Goal: Find specific page/section: Find specific page/section

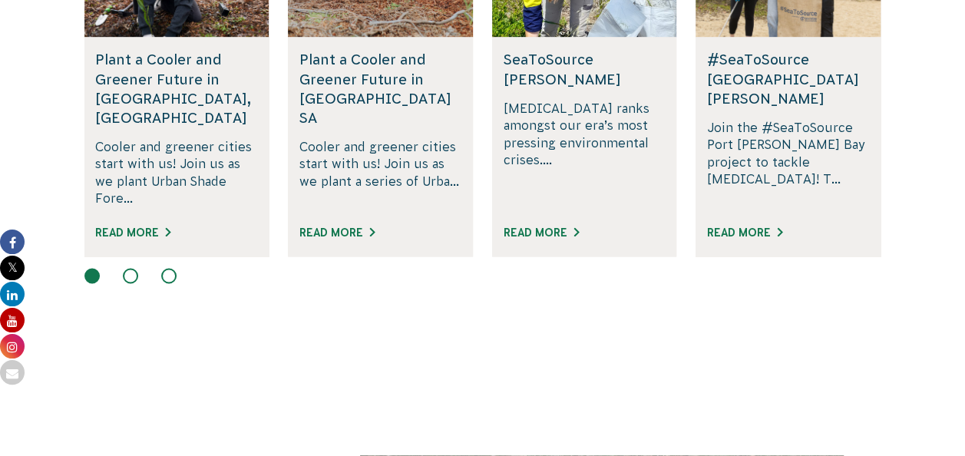
scroll to position [1152, 0]
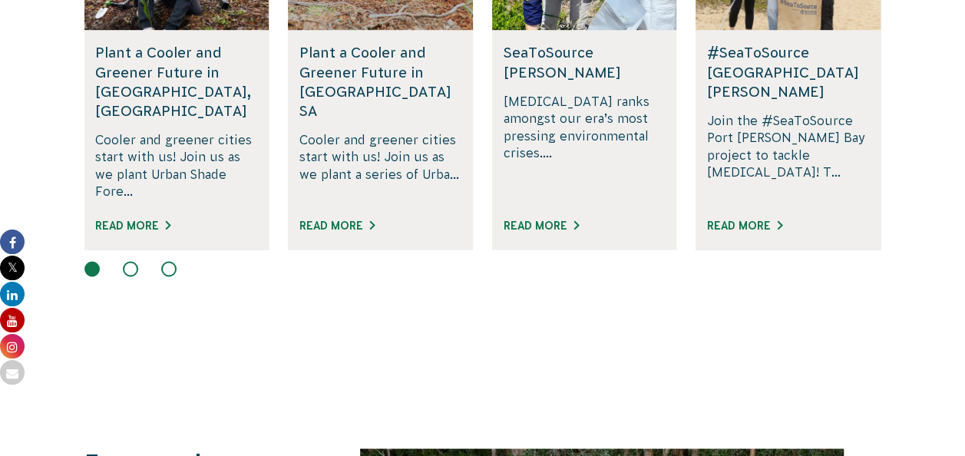
click at [131, 261] on button at bounding box center [130, 268] width 15 height 15
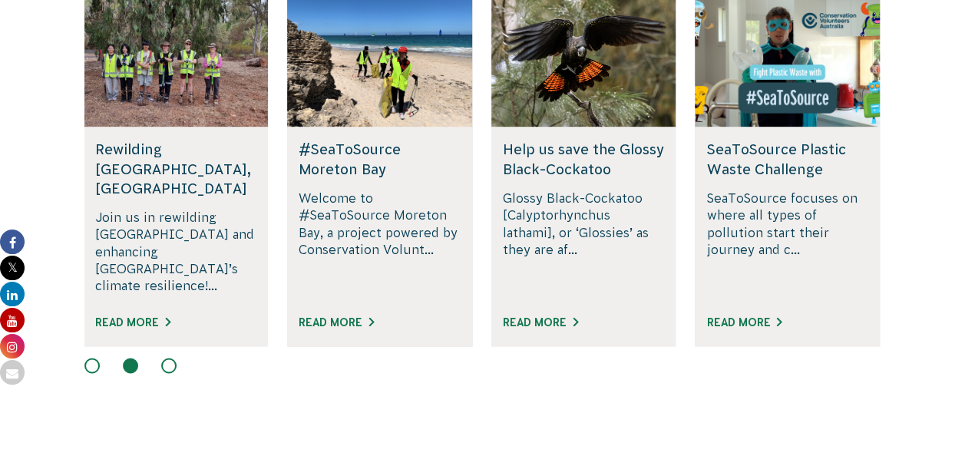
scroll to position [1075, 0]
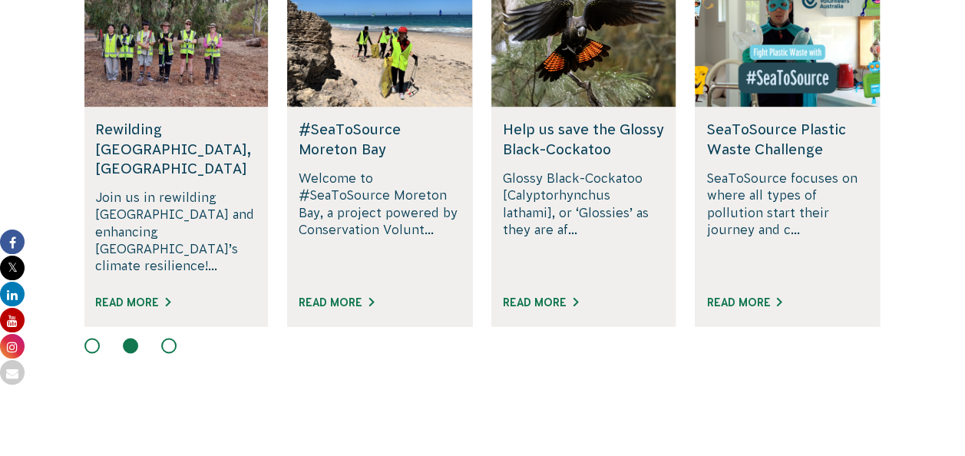
click at [167, 338] on button at bounding box center [168, 345] width 15 height 15
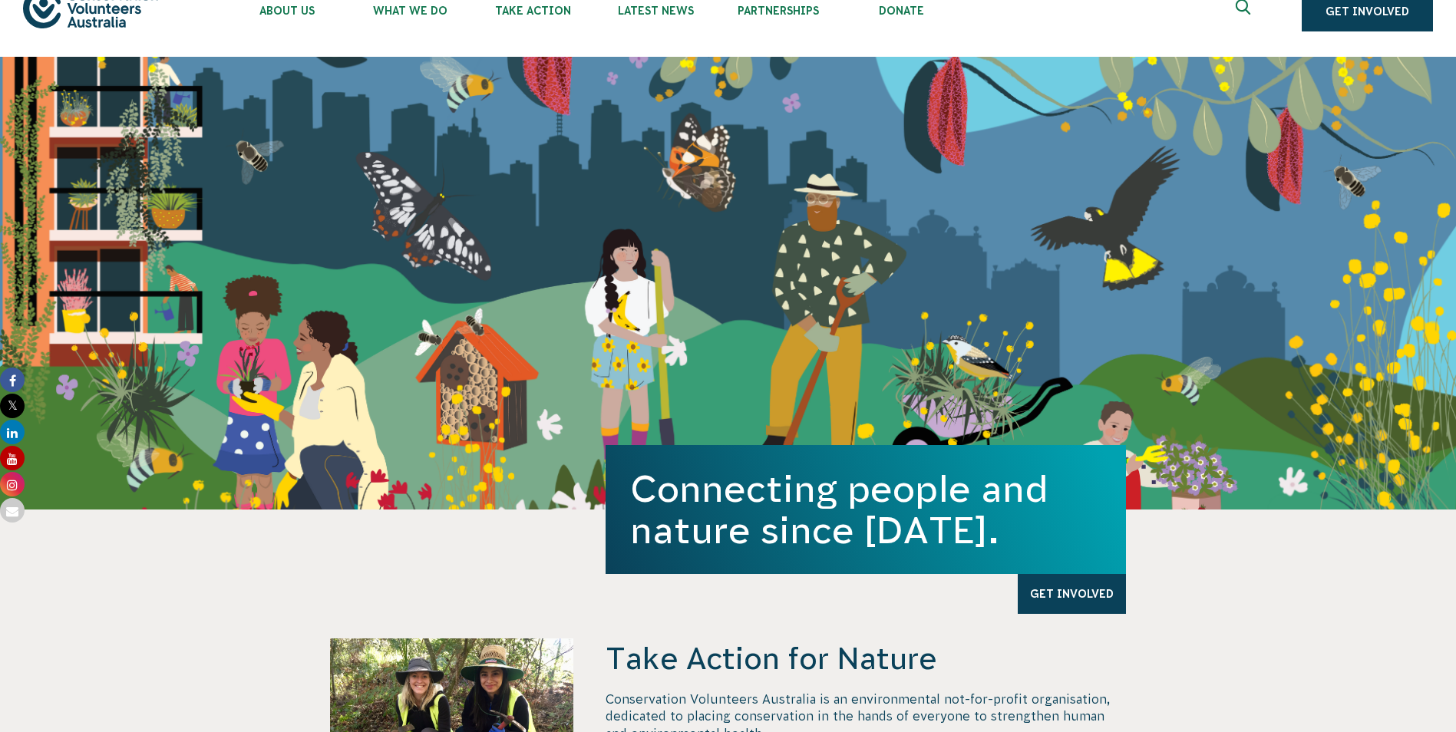
scroll to position [0, 0]
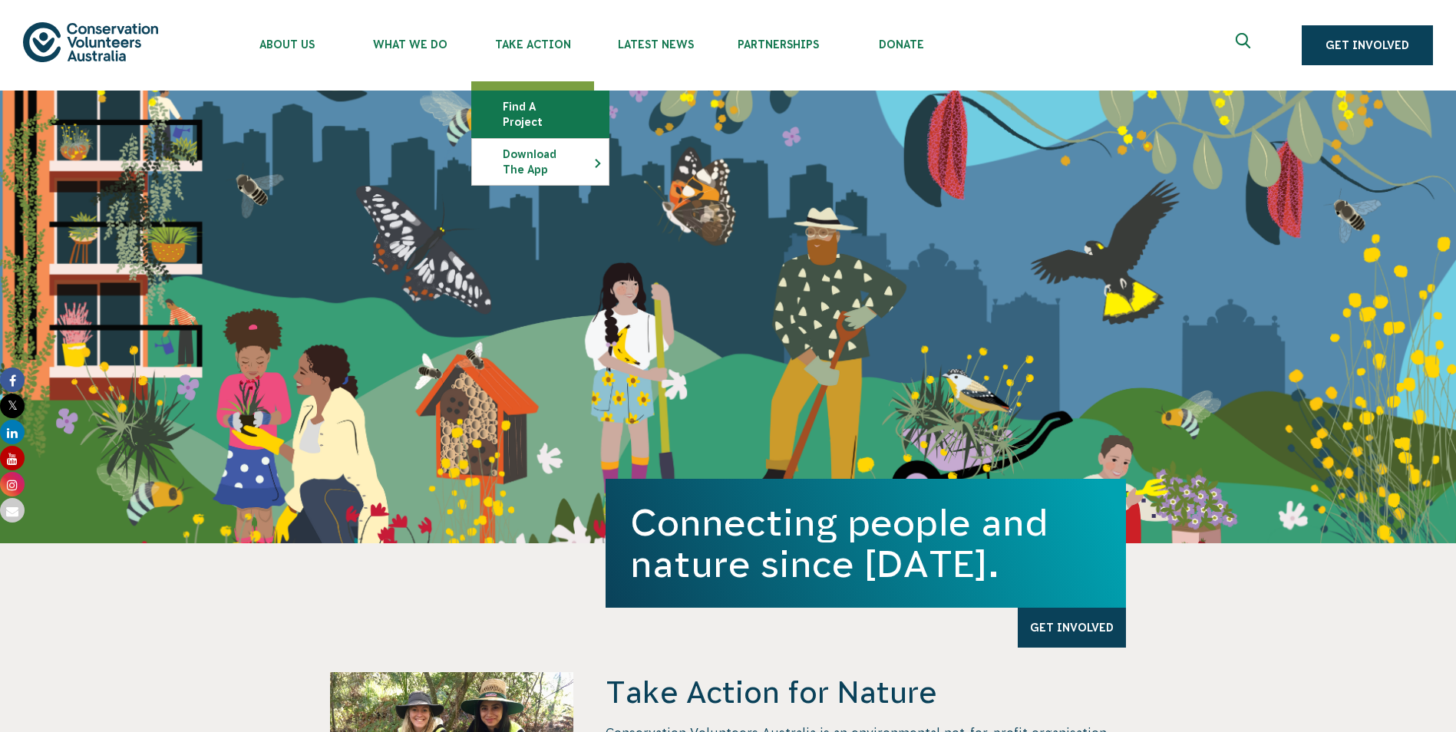
click at [560, 112] on link "Find a project" at bounding box center [540, 114] width 137 height 46
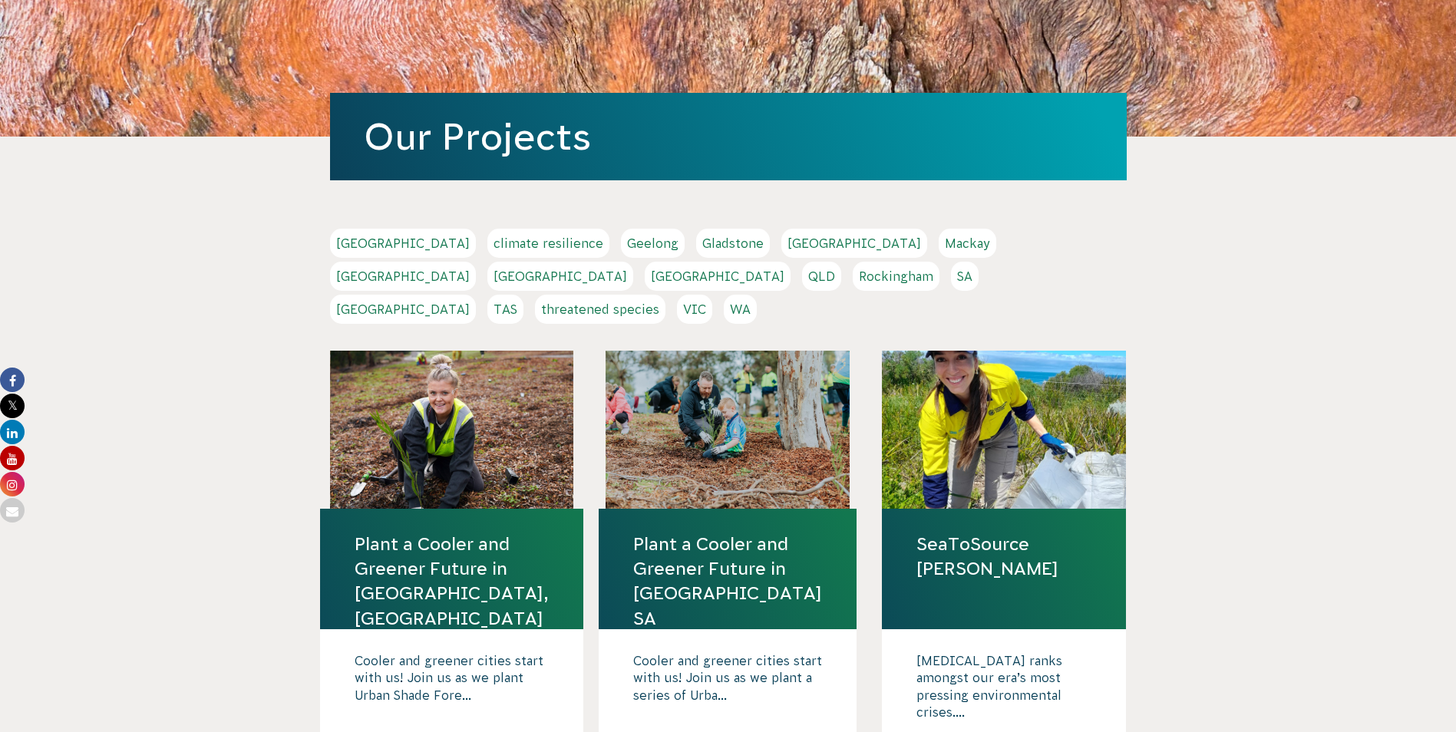
click at [633, 262] on link "[GEOGRAPHIC_DATA]" at bounding box center [561, 276] width 146 height 29
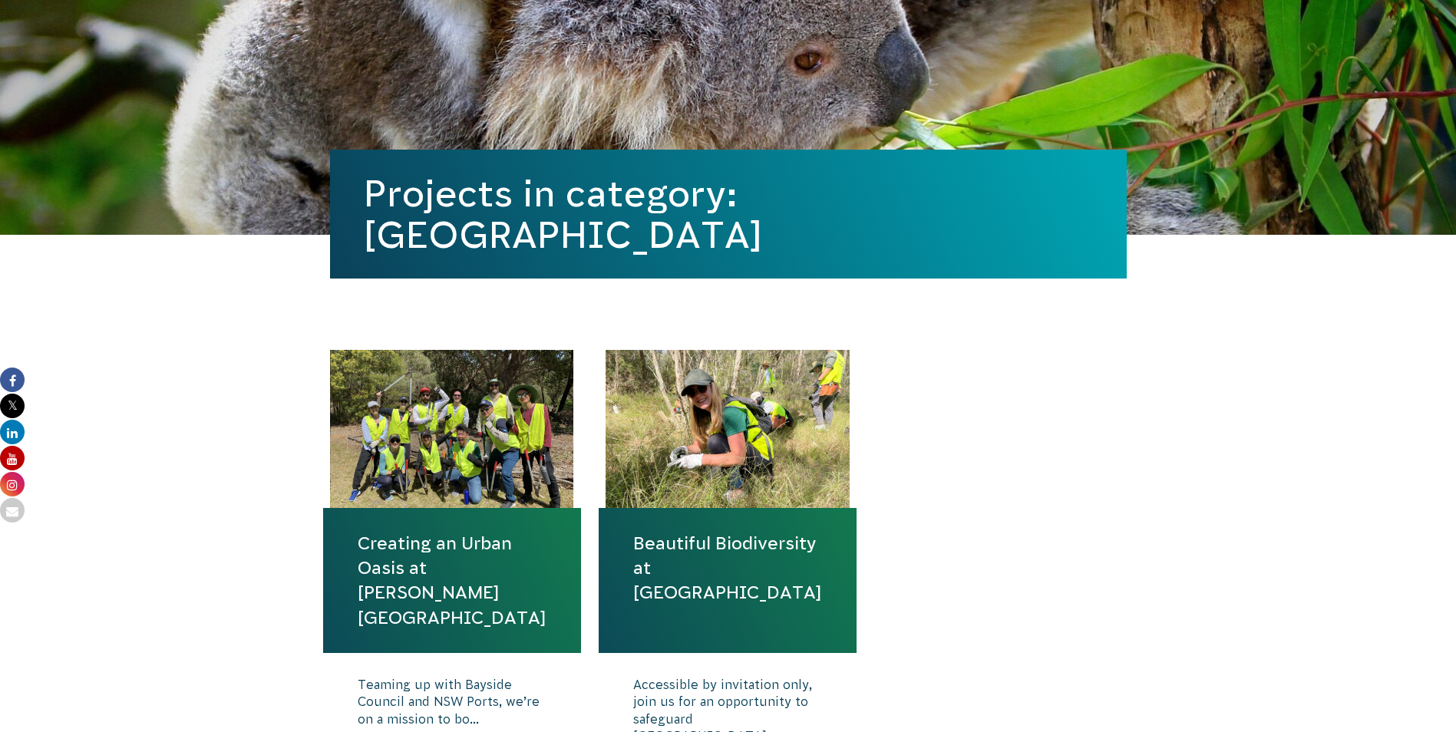
scroll to position [384, 0]
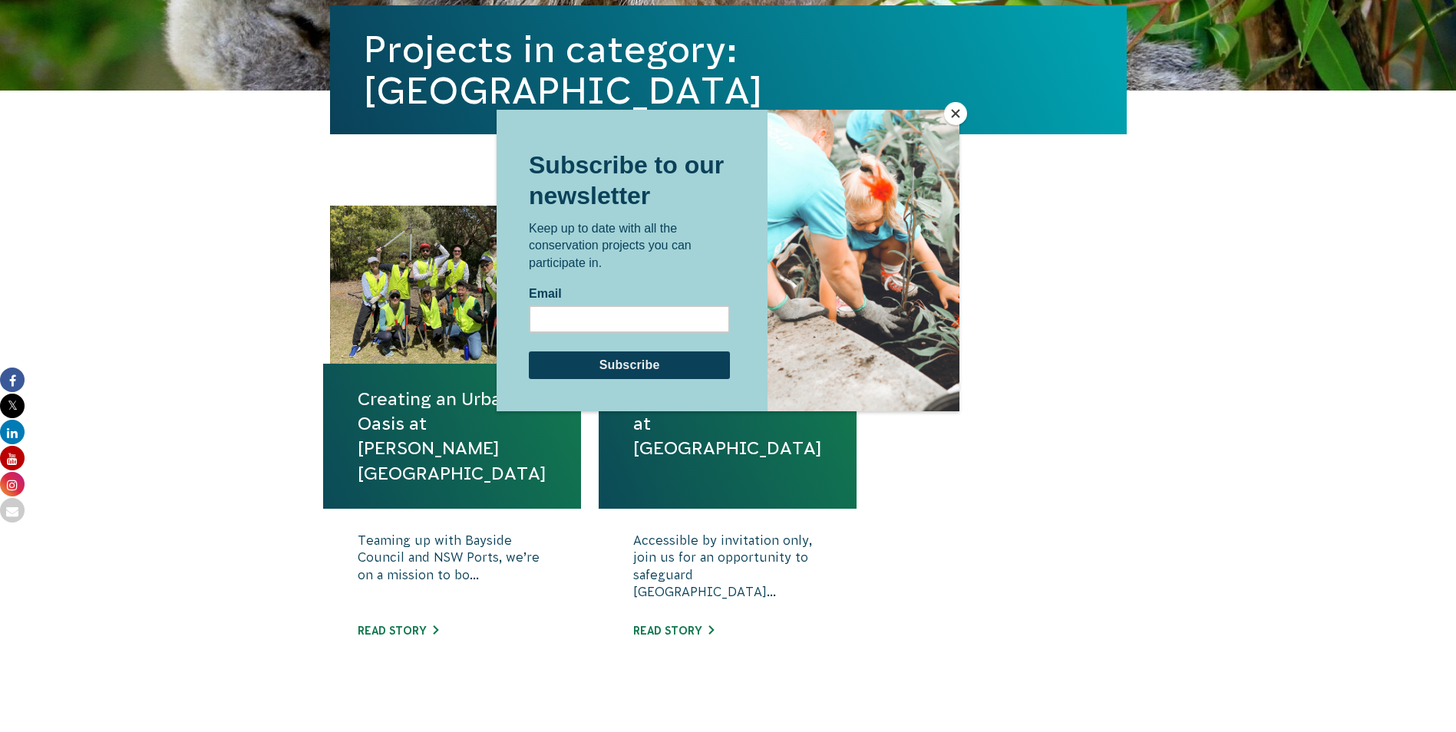
click at [951, 107] on button "Close" at bounding box center [955, 113] width 23 height 23
